Goal: Navigation & Orientation: Find specific page/section

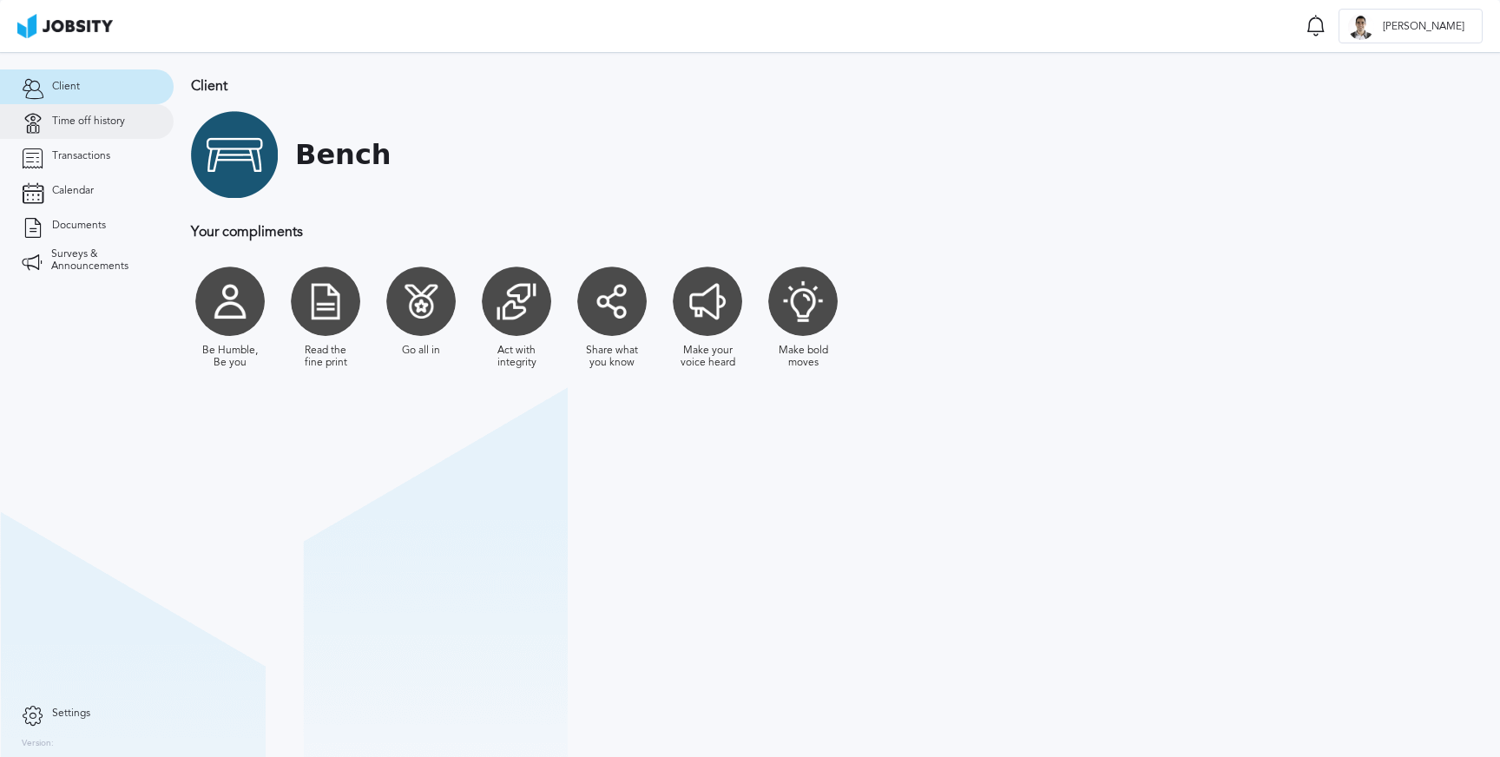
click at [119, 124] on span "Time off history" at bounding box center [88, 121] width 73 height 12
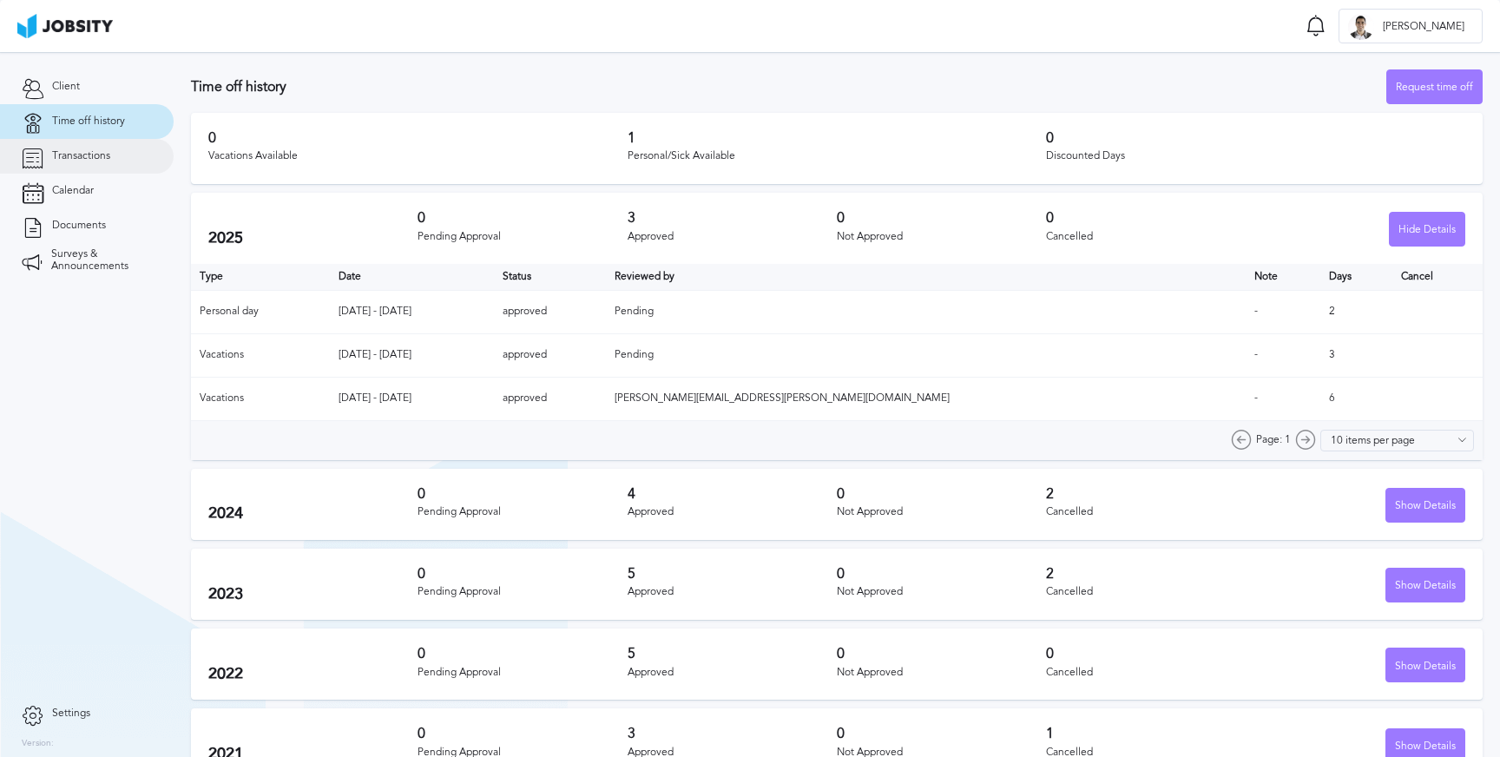
click at [73, 162] on span "Transactions" at bounding box center [81, 156] width 58 height 12
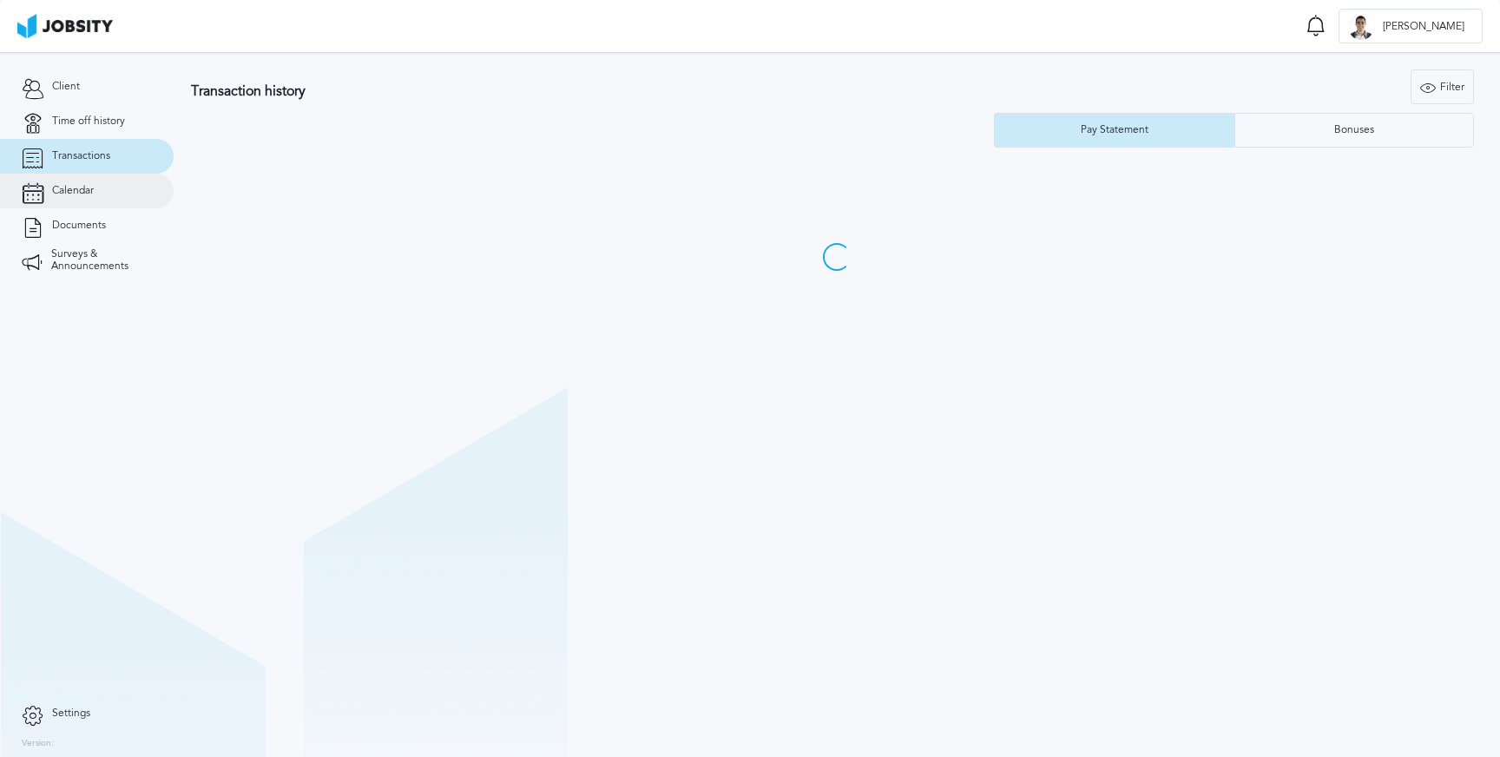
click at [72, 194] on span "Calendar" at bounding box center [73, 191] width 42 height 12
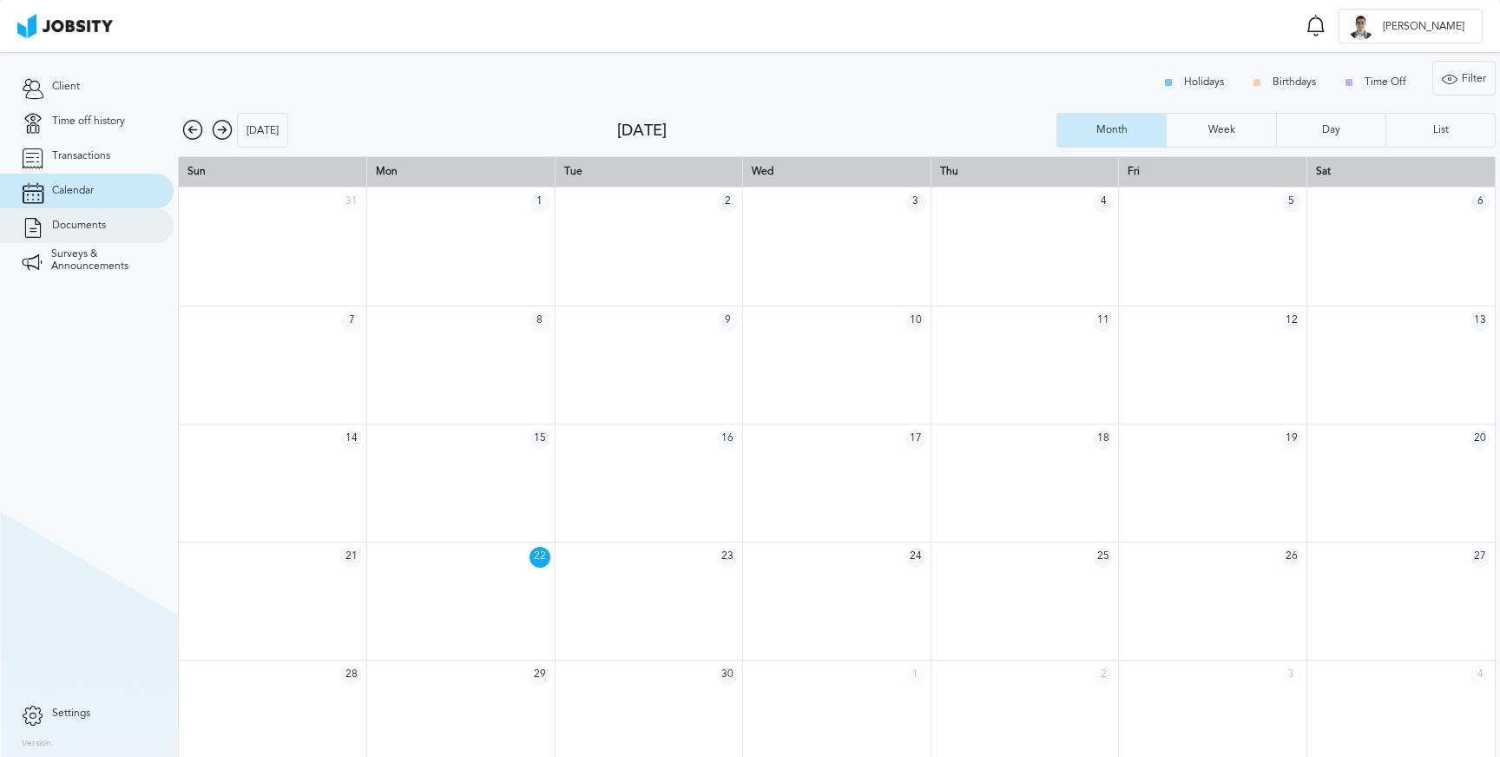
click at [85, 218] on link "Documents" at bounding box center [87, 225] width 174 height 35
